Goal: Navigation & Orientation: Understand site structure

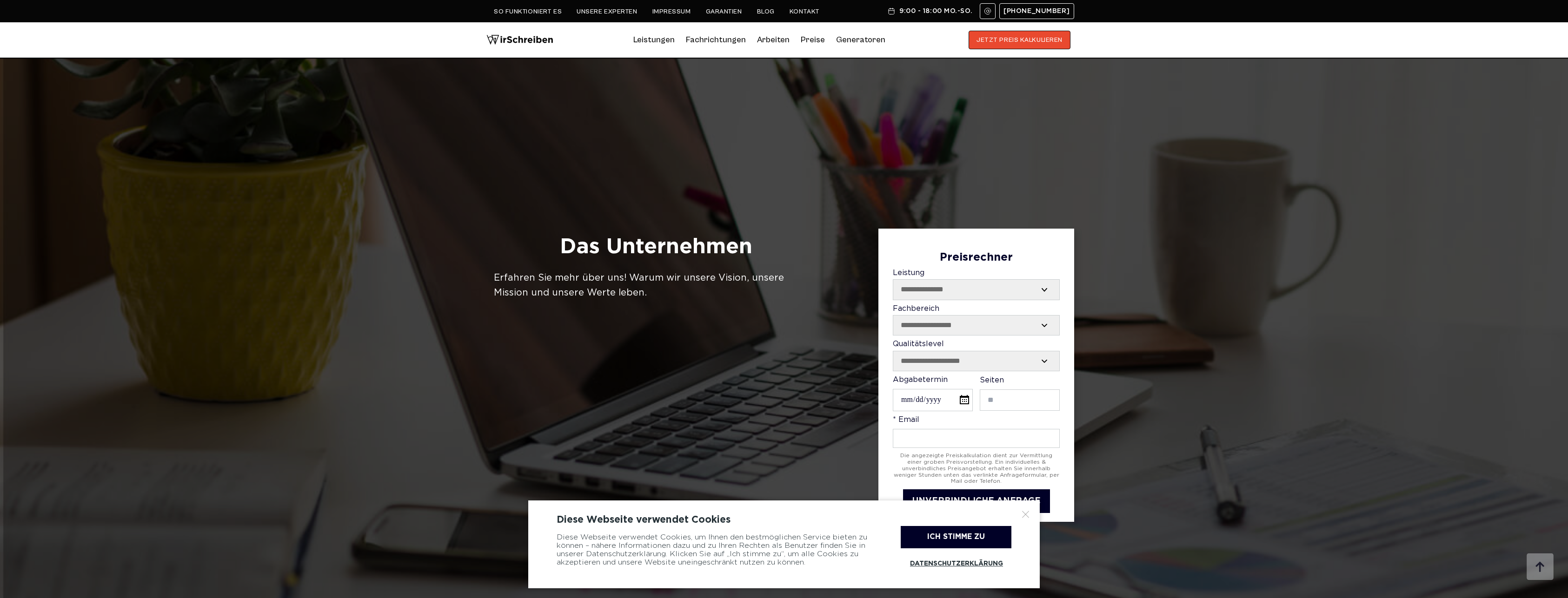
click at [1026, 519] on div "Diese Webseite verwendet Cookies Diese Webseite verwendet Cookies, um Ihnen den…" at bounding box center [784, 544] width 511 height 88
click at [1026, 515] on div at bounding box center [1026, 514] width 9 height 9
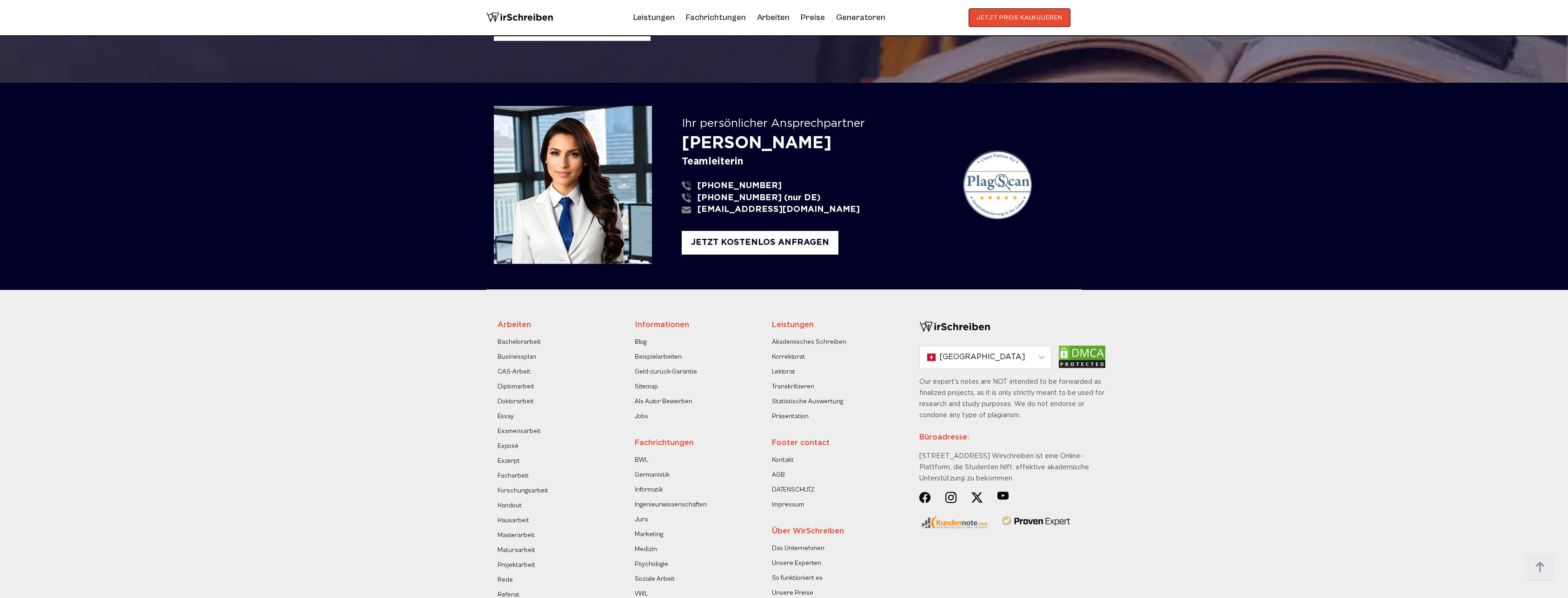
scroll to position [1375, 0]
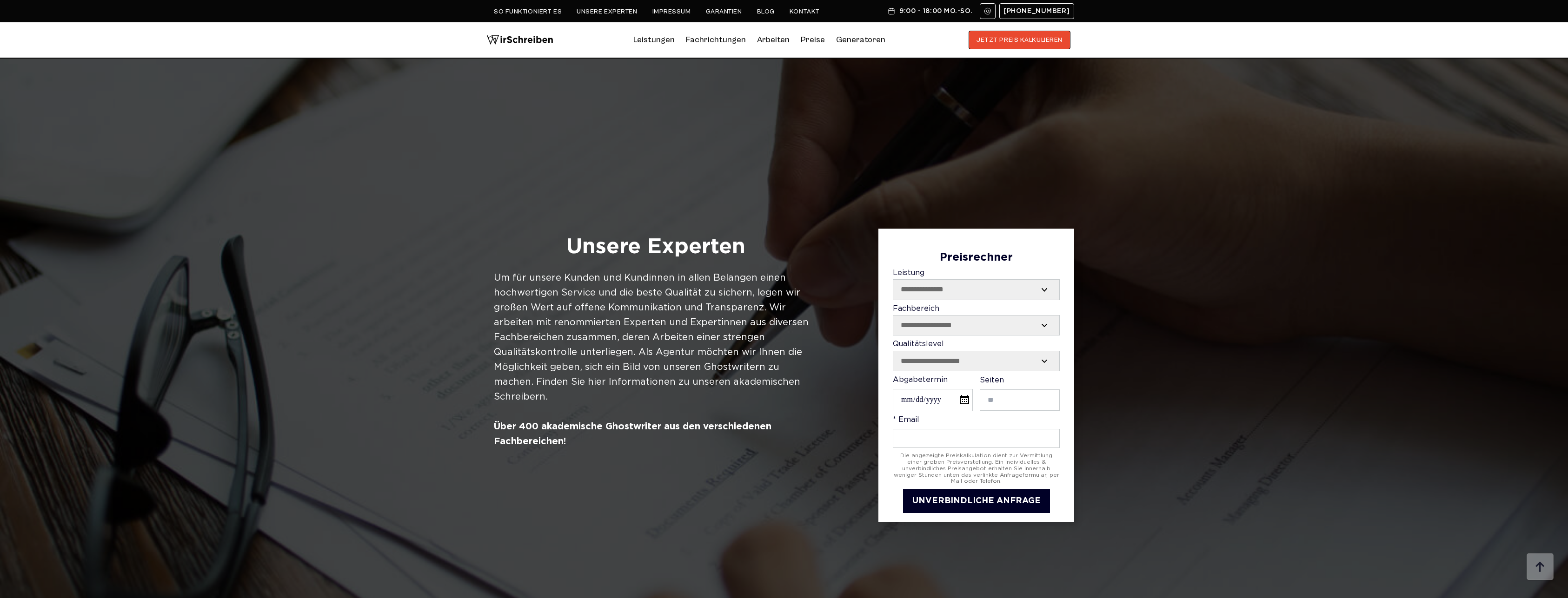
drag, startPoint x: 1139, startPoint y: 460, endPoint x: 1153, endPoint y: 437, distance: 26.9
click at [1141, 457] on div at bounding box center [784, 357] width 1568 height 598
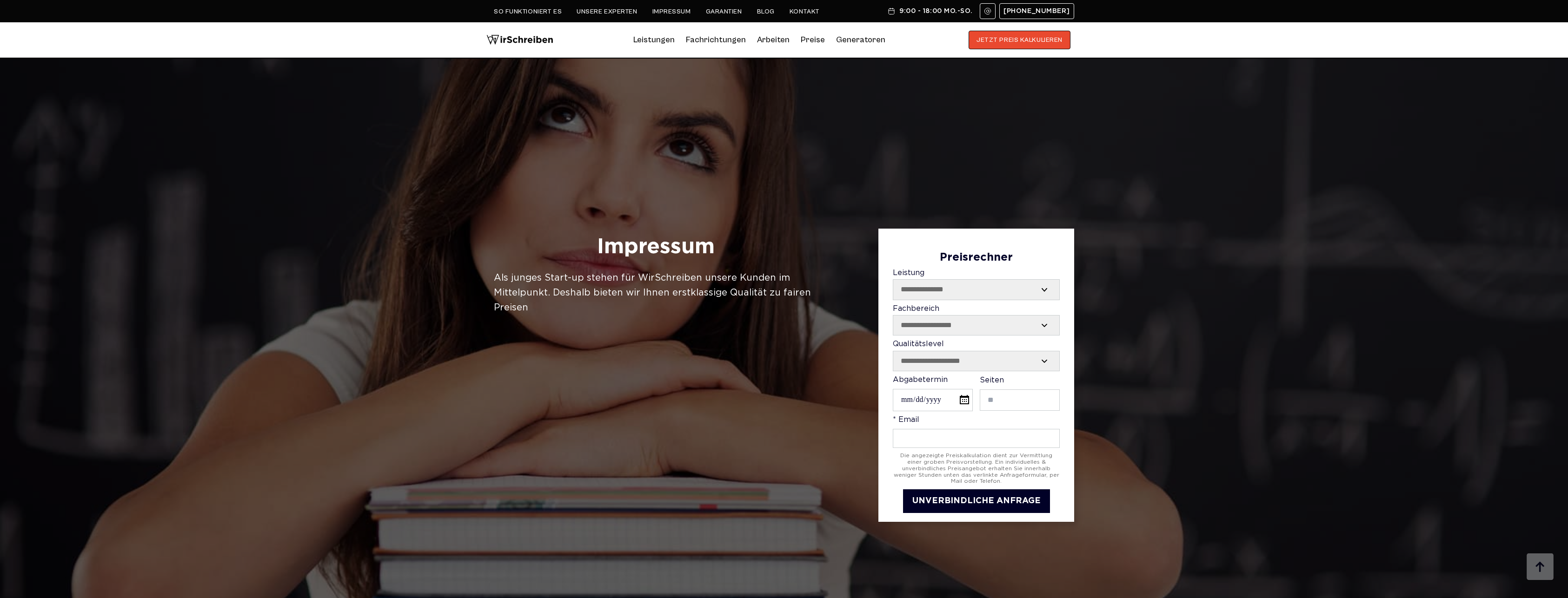
click at [1171, 463] on div at bounding box center [784, 357] width 1568 height 598
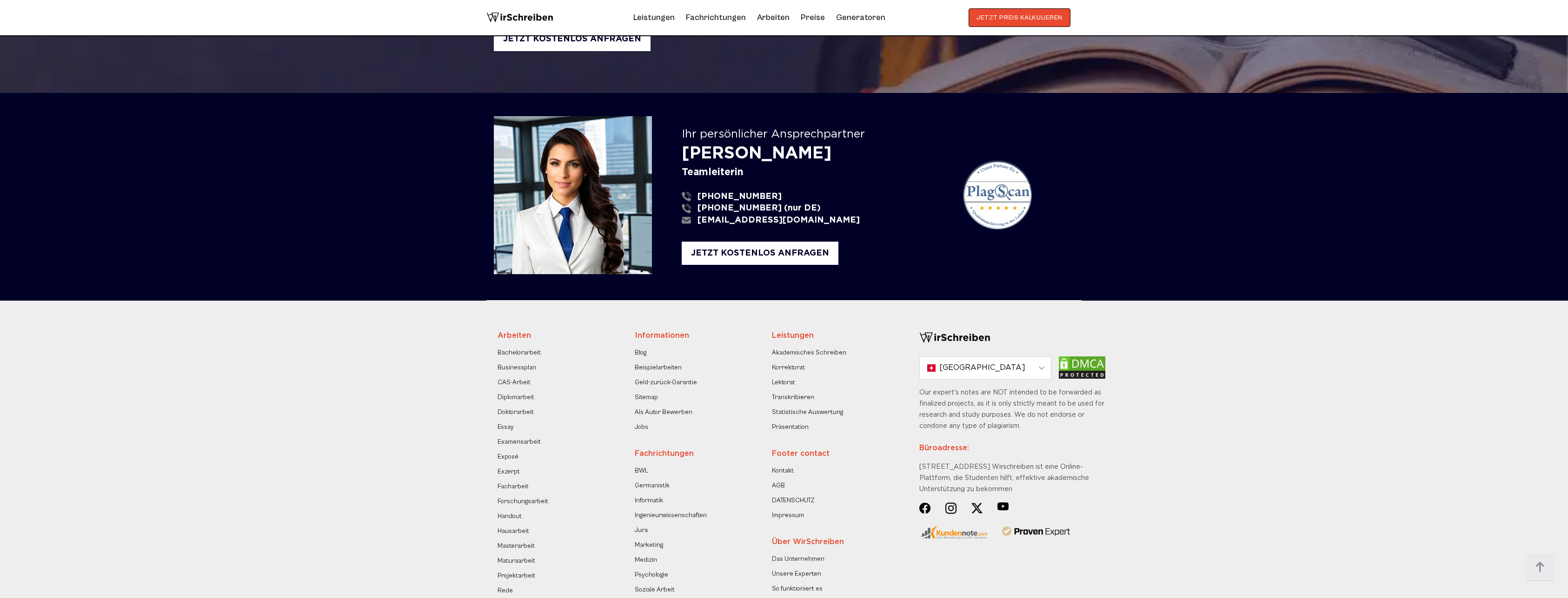
scroll to position [1793, 0]
